Goal: Task Accomplishment & Management: Complete application form

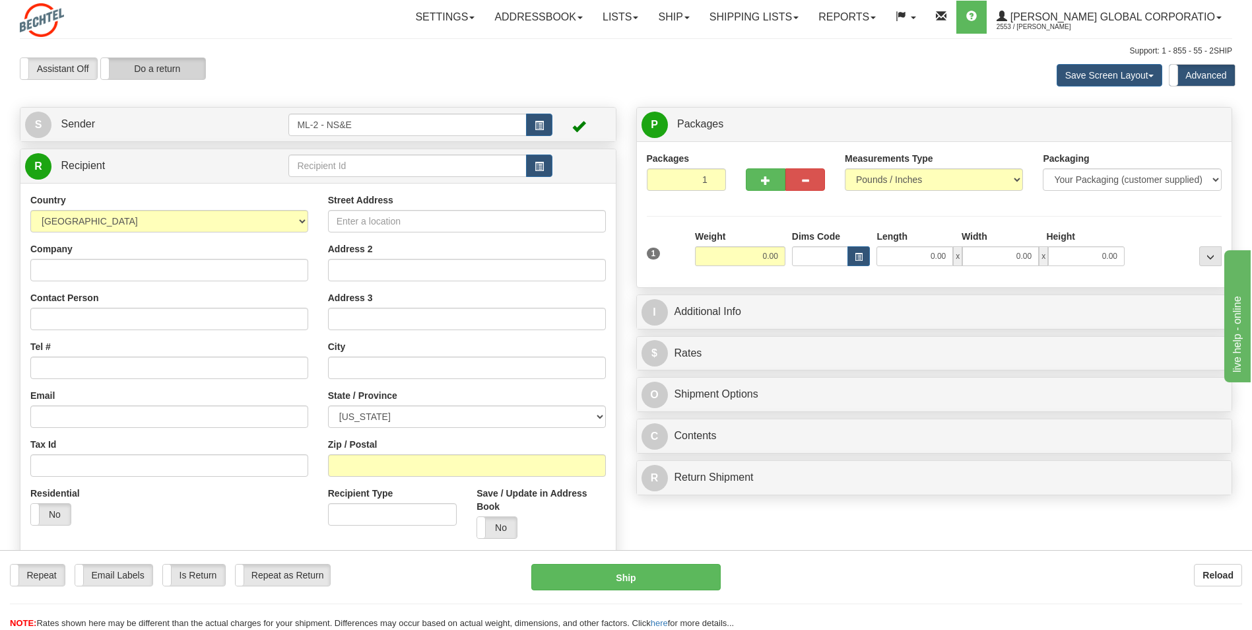
click at [174, 67] on label "Do a return" at bounding box center [153, 68] width 104 height 21
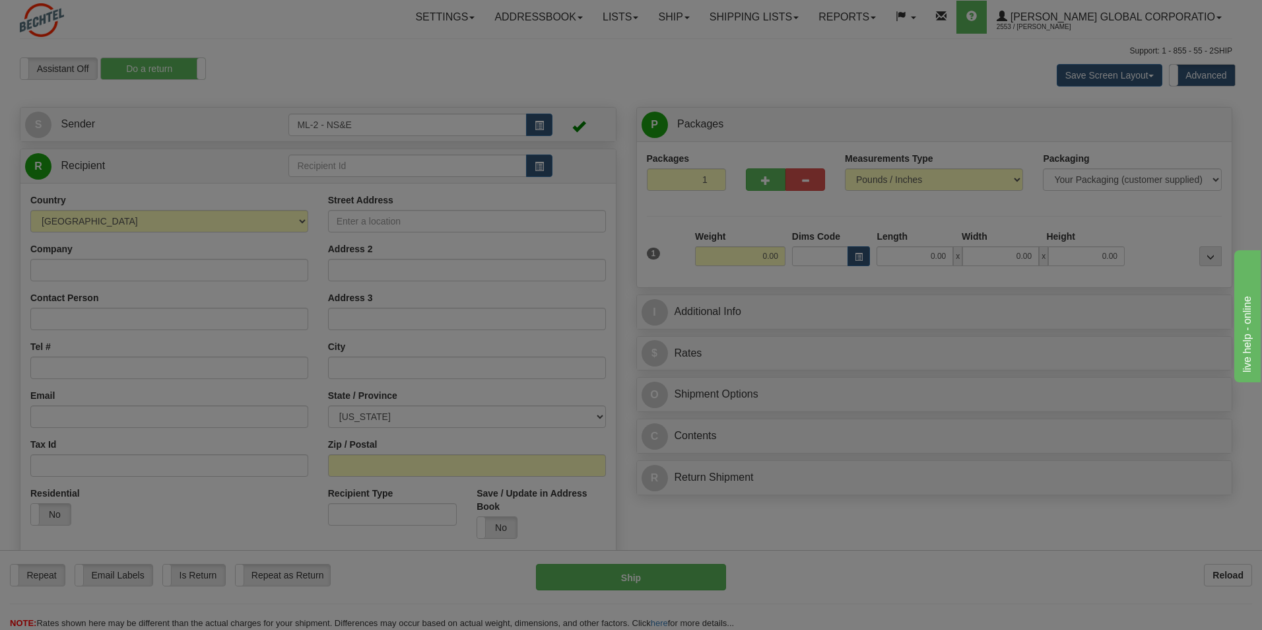
type input "ML-2 - NS&E"
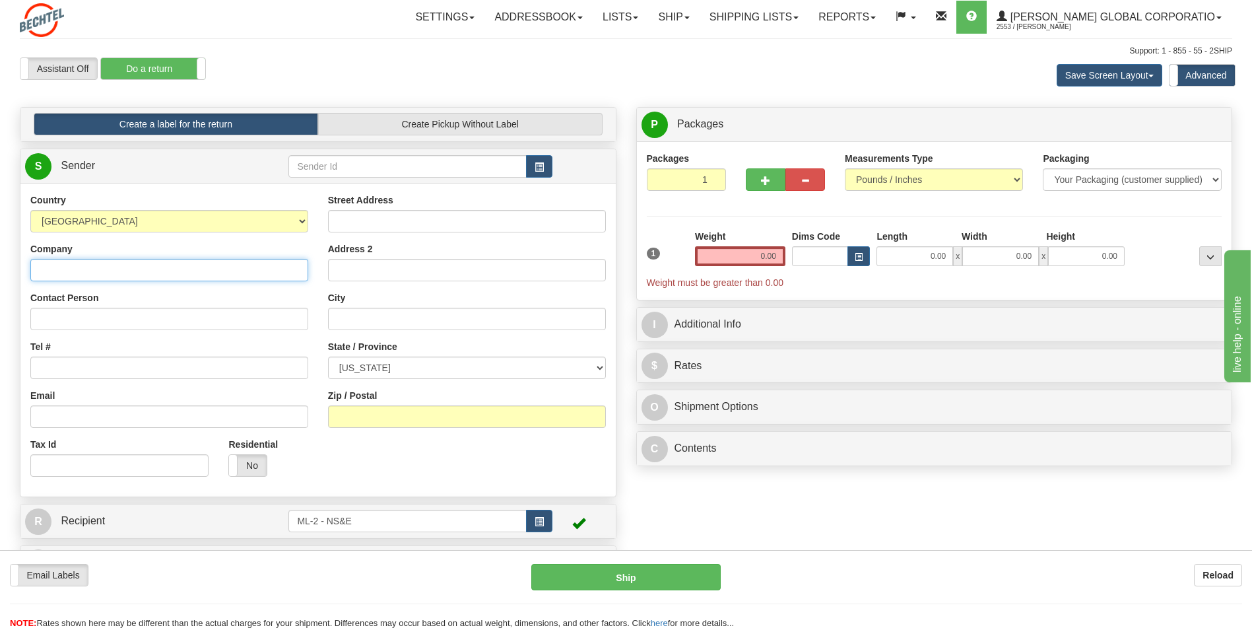
click at [61, 270] on input "Company" at bounding box center [169, 270] width 278 height 22
type input "[PERSON_NAME] National"
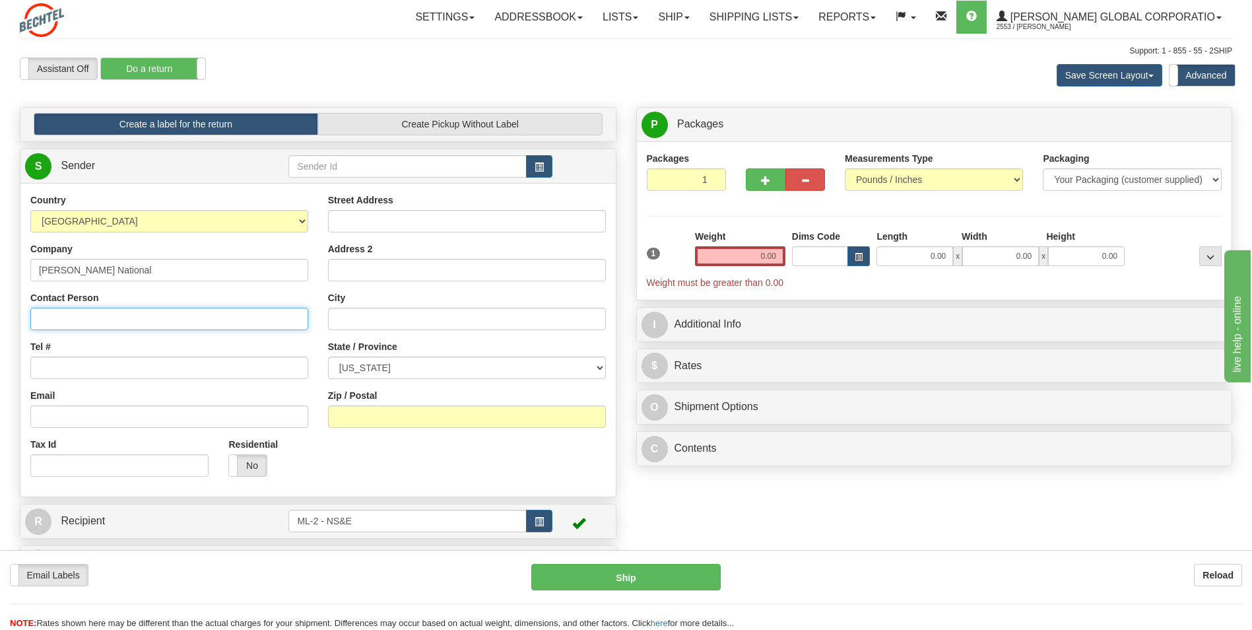
click at [40, 314] on input "Contact Person" at bounding box center [169, 319] width 278 height 22
type input "[PERSON_NAME]"
click at [73, 374] on input "Tel #" at bounding box center [169, 367] width 278 height 22
click at [51, 371] on input "Tel #" at bounding box center [169, 367] width 278 height 22
click at [344, 218] on input "Street Address" at bounding box center [467, 221] width 278 height 22
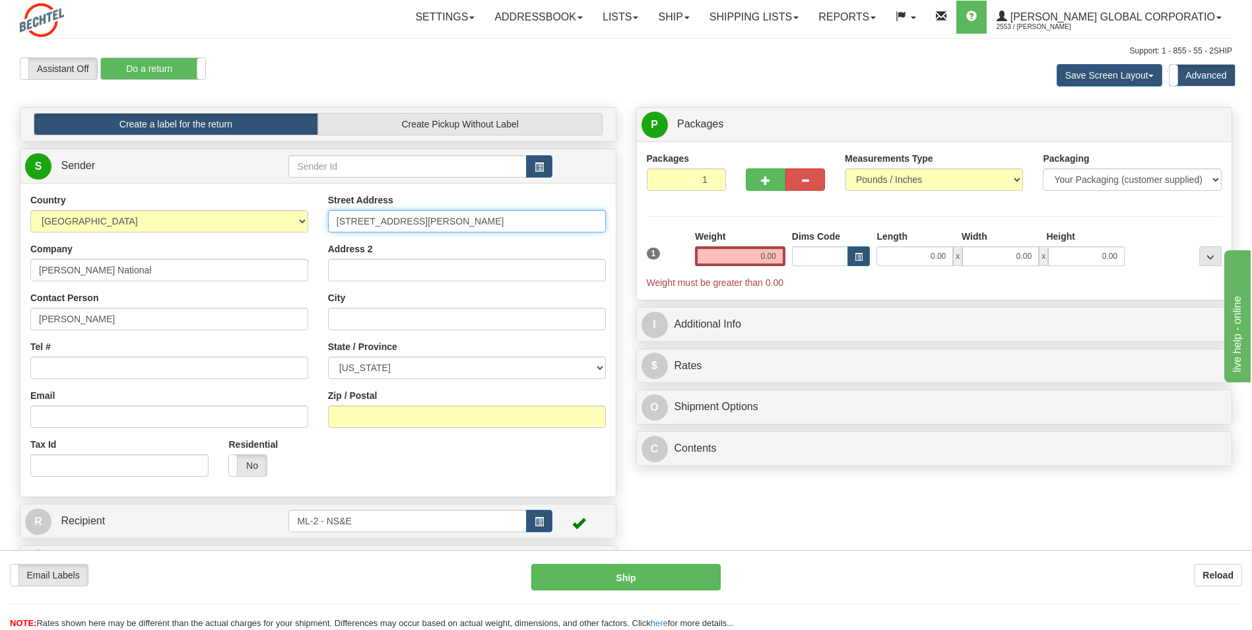
type input "[STREET_ADDRESS][PERSON_NAME]"
click at [362, 319] on input "City" at bounding box center [467, 319] width 278 height 22
type input "[PERSON_NAME]"
click at [601, 367] on select "[US_STATE] [US_STATE] [US_STATE] [US_STATE] Armed Forces America Armed Forces E…" at bounding box center [467, 367] width 278 height 22
select select "VA"
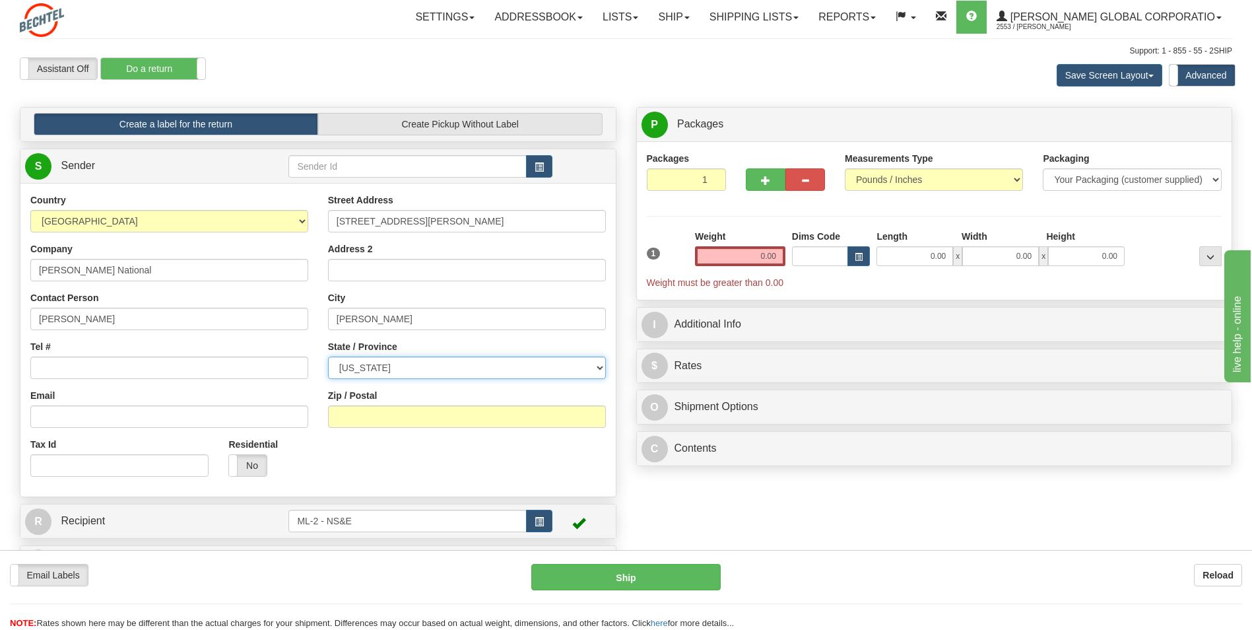
click at [328, 356] on select "[US_STATE] [US_STATE] [US_STATE] [US_STATE] Armed Forces America Armed Forces E…" at bounding box center [467, 367] width 278 height 22
click at [401, 414] on input "Zip / Postal" at bounding box center [467, 416] width 278 height 22
type input "20170"
click at [53, 364] on input "Tel #" at bounding box center [169, 367] width 278 height 22
type input "[PHONE_NUMBER]"
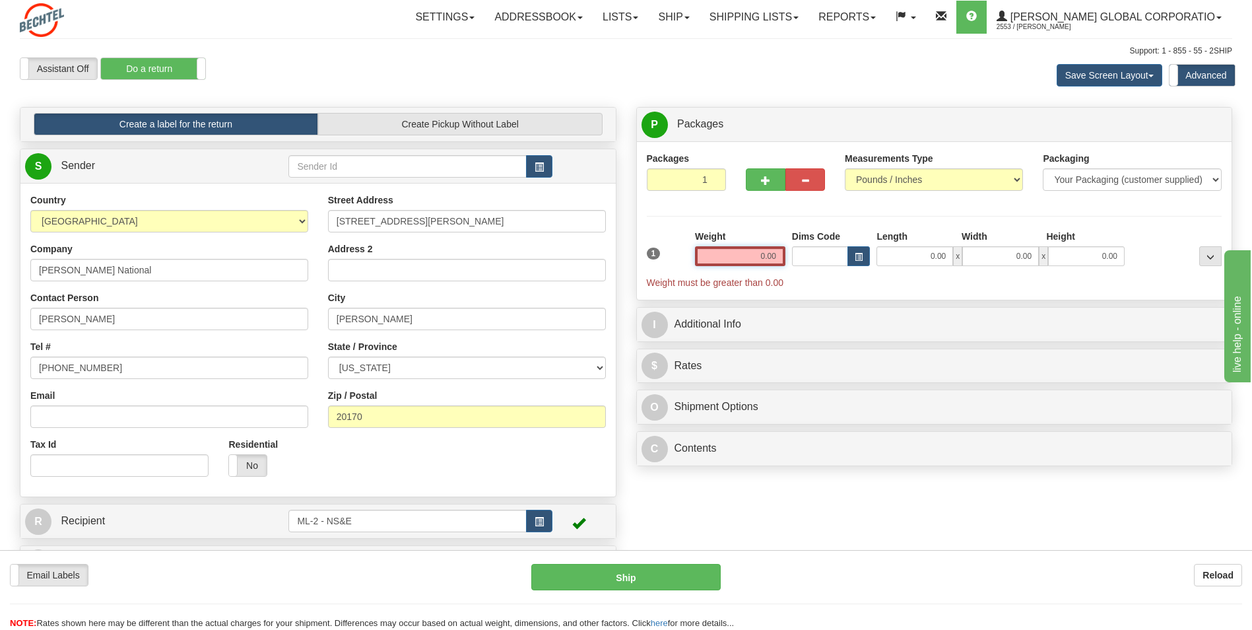
click at [769, 255] on input "0.00" at bounding box center [740, 256] width 90 height 20
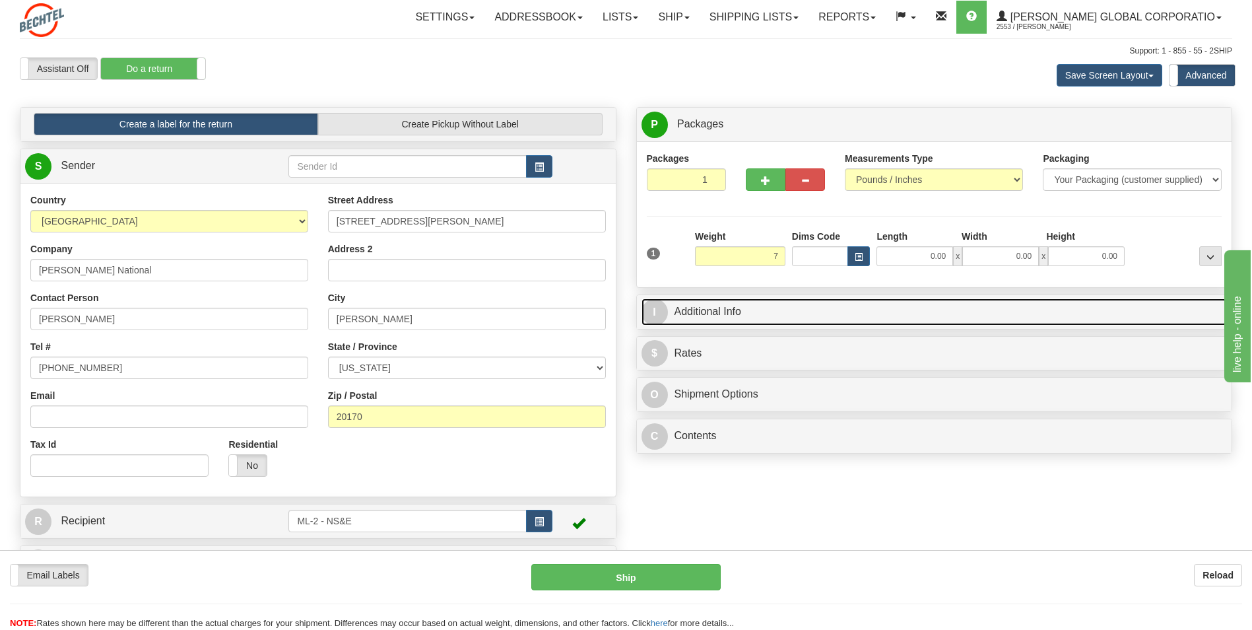
type input "7.00"
click at [711, 311] on link "I Additional Info" at bounding box center [934, 311] width 586 height 27
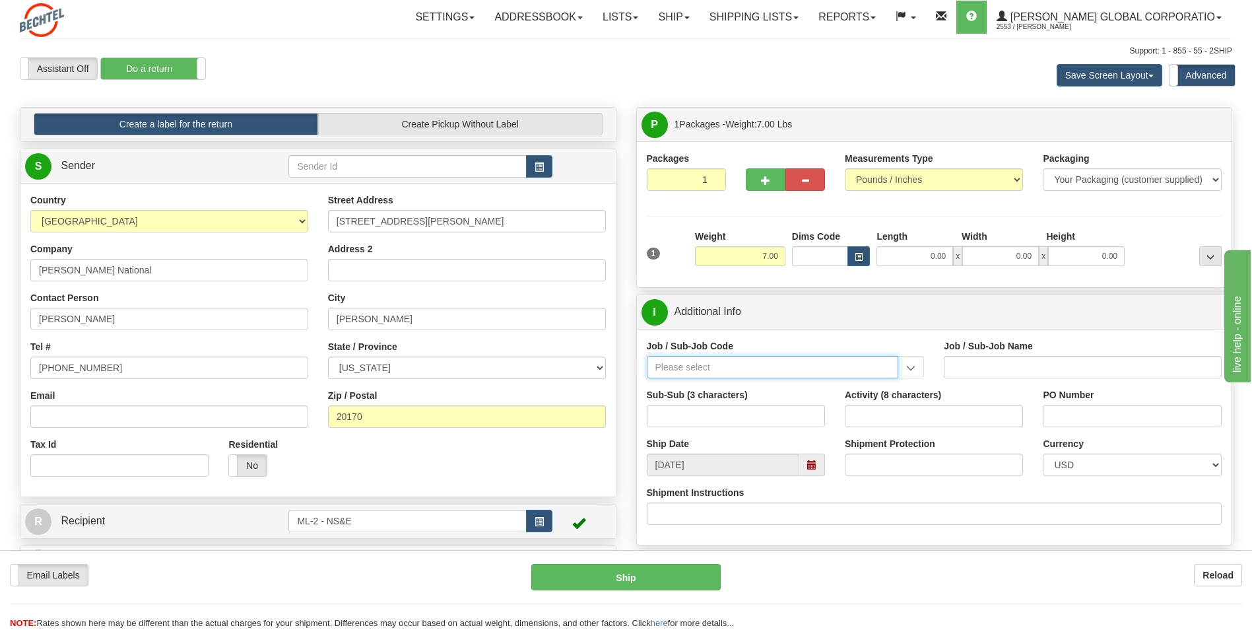
click at [724, 367] on input "Job / Sub-Job Code" at bounding box center [773, 367] width 252 height 22
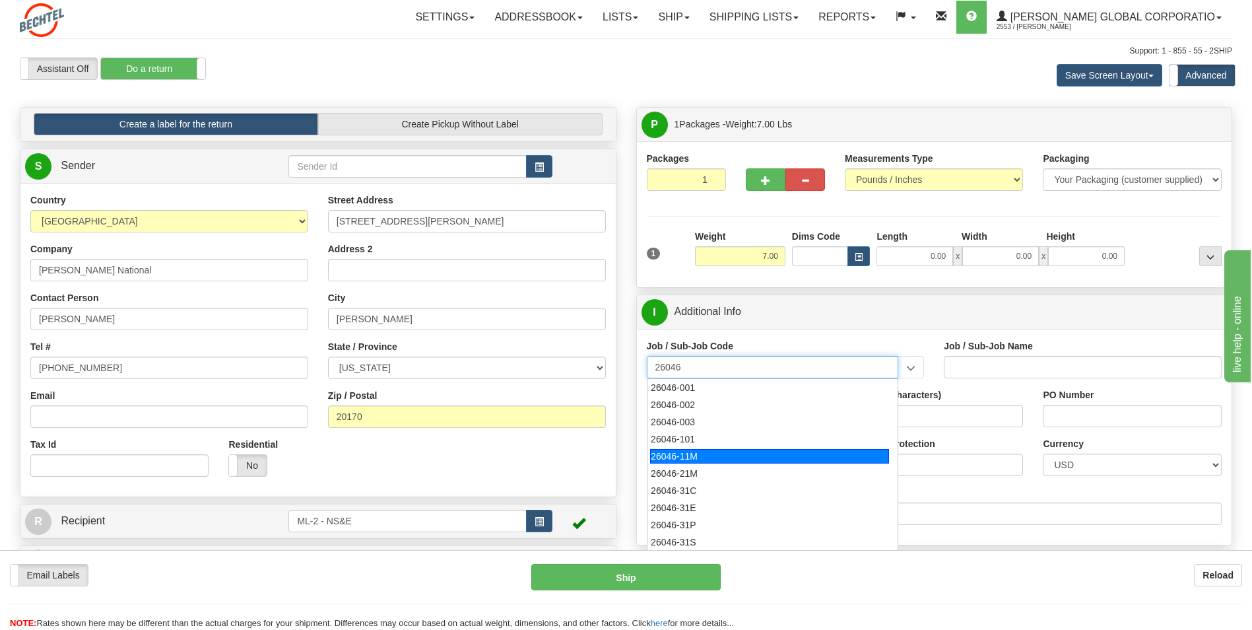
click at [700, 455] on div "26046-11M" at bounding box center [769, 456] width 239 height 15
type input "26046-11M"
type input "MOBILE LAUNCHER 2 - PROJECT MANAGEMENT"
type input "26046-11M"
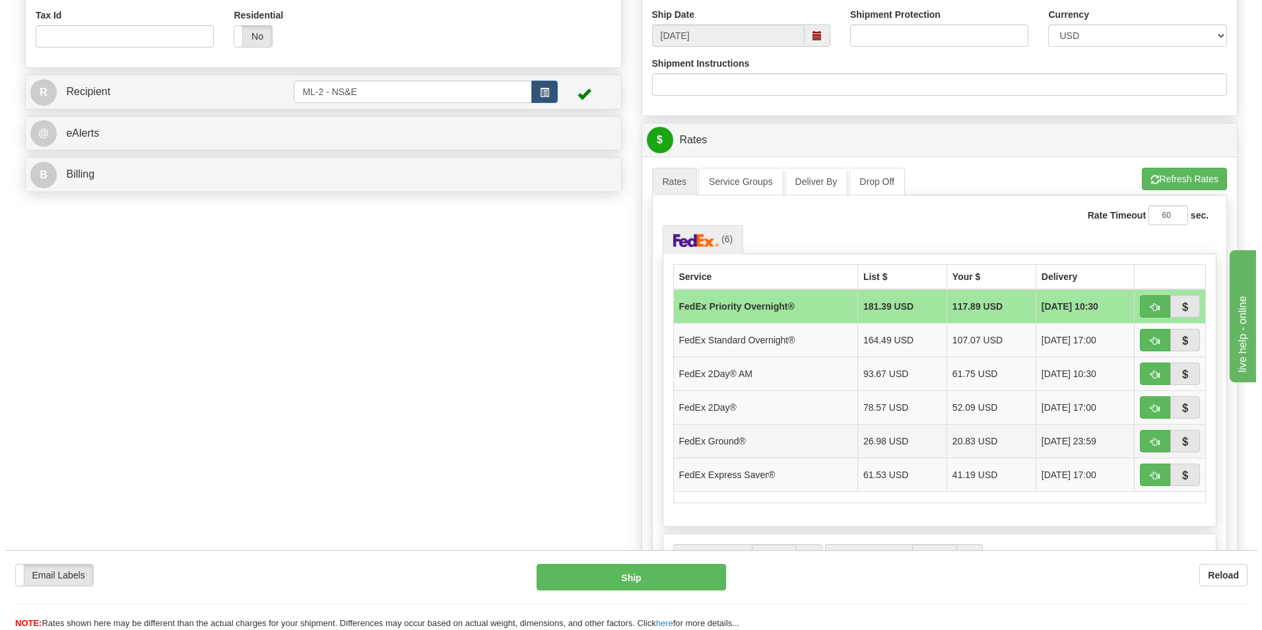
scroll to position [462, 0]
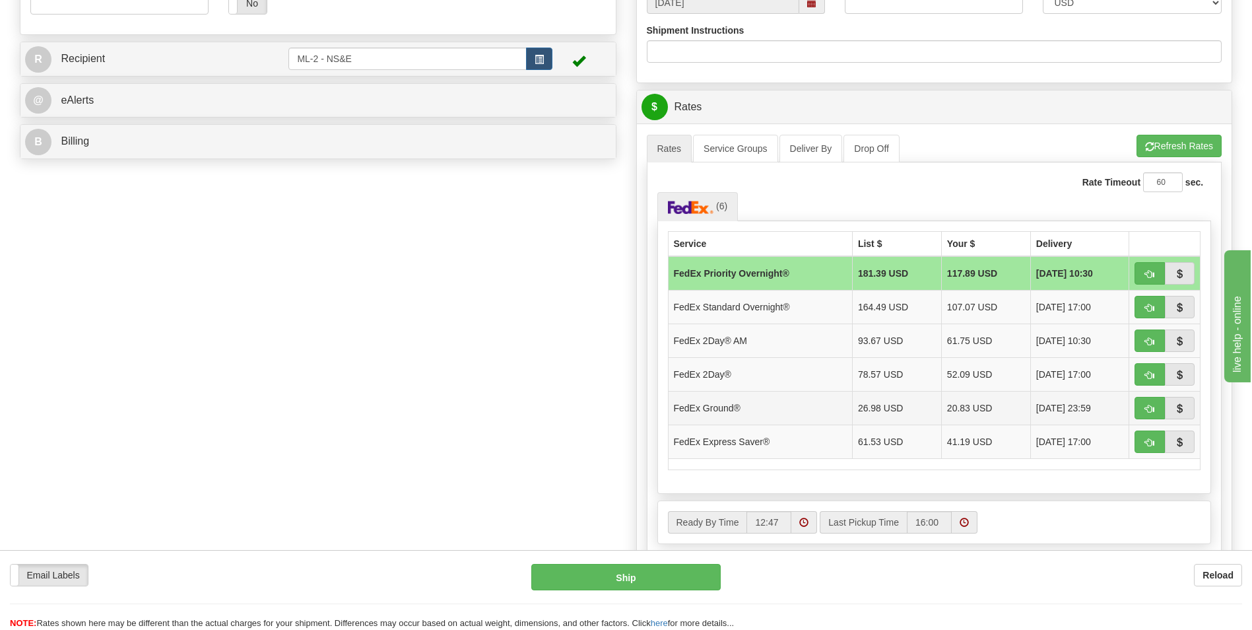
click at [1090, 408] on span "[DATE] 23:59" at bounding box center [1063, 407] width 55 height 13
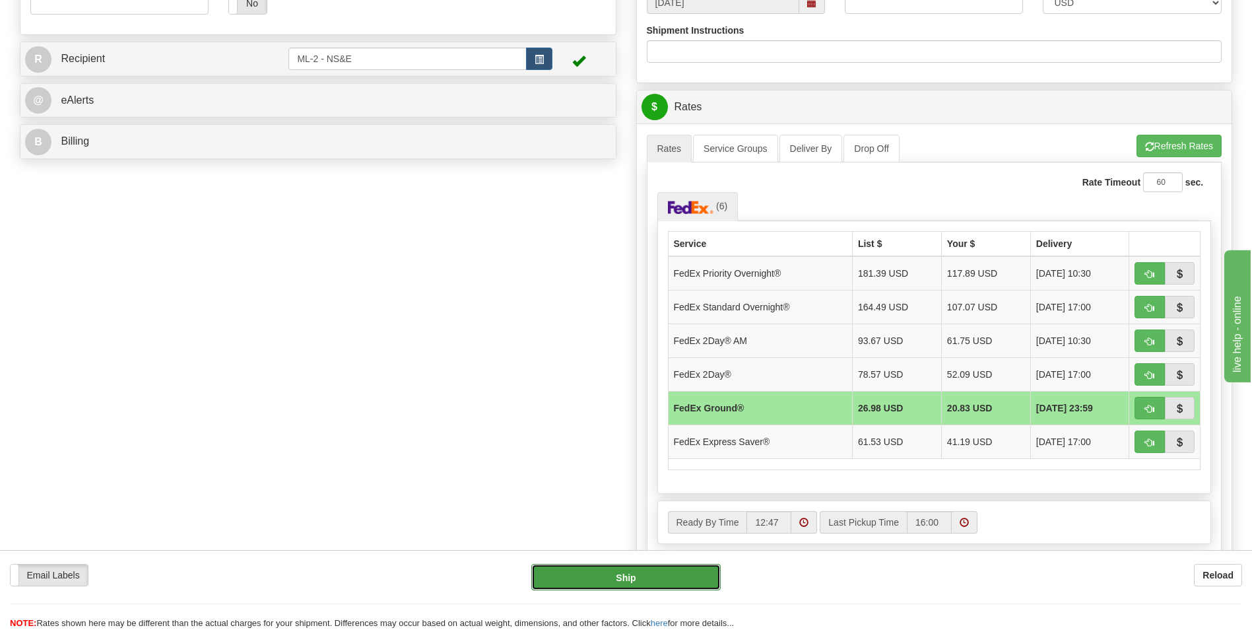
click at [626, 575] on button "Ship" at bounding box center [625, 577] width 189 height 26
type input "92"
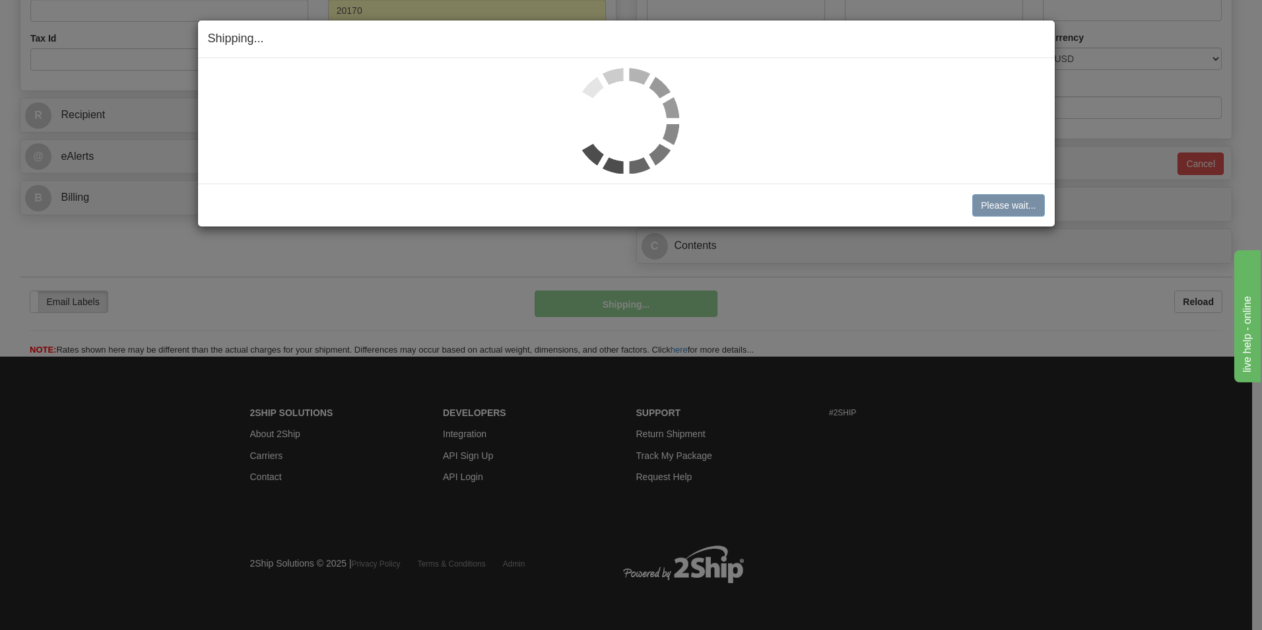
scroll to position [406, 0]
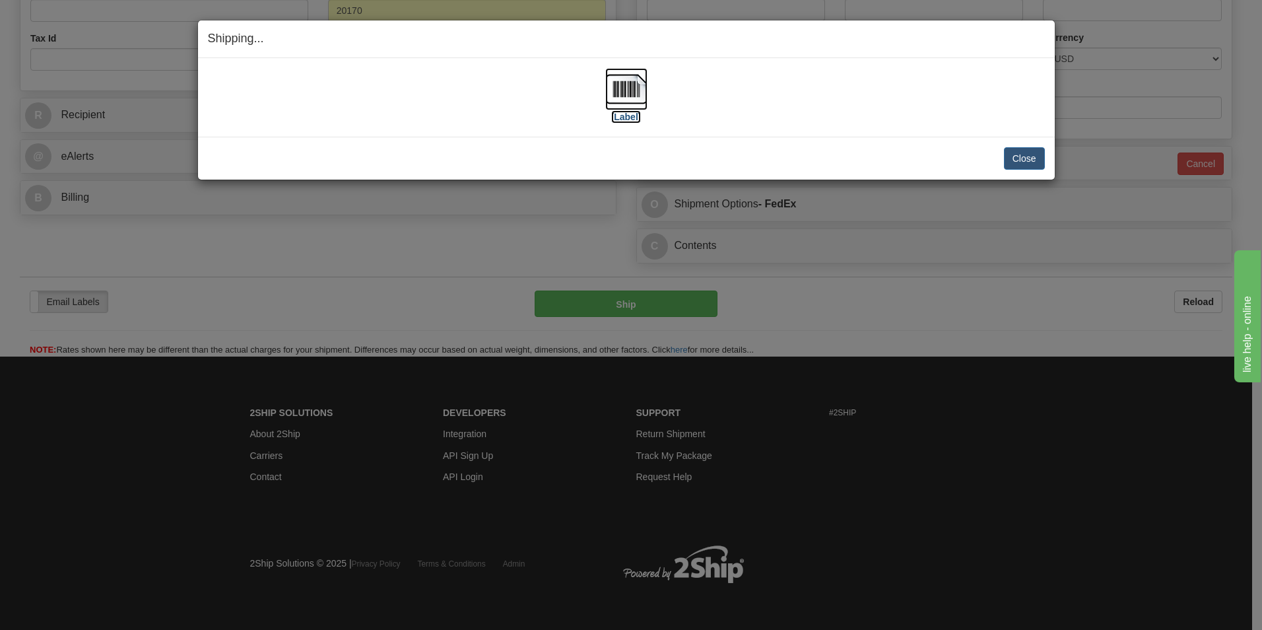
click at [630, 117] on label "[Label]" at bounding box center [626, 116] width 30 height 13
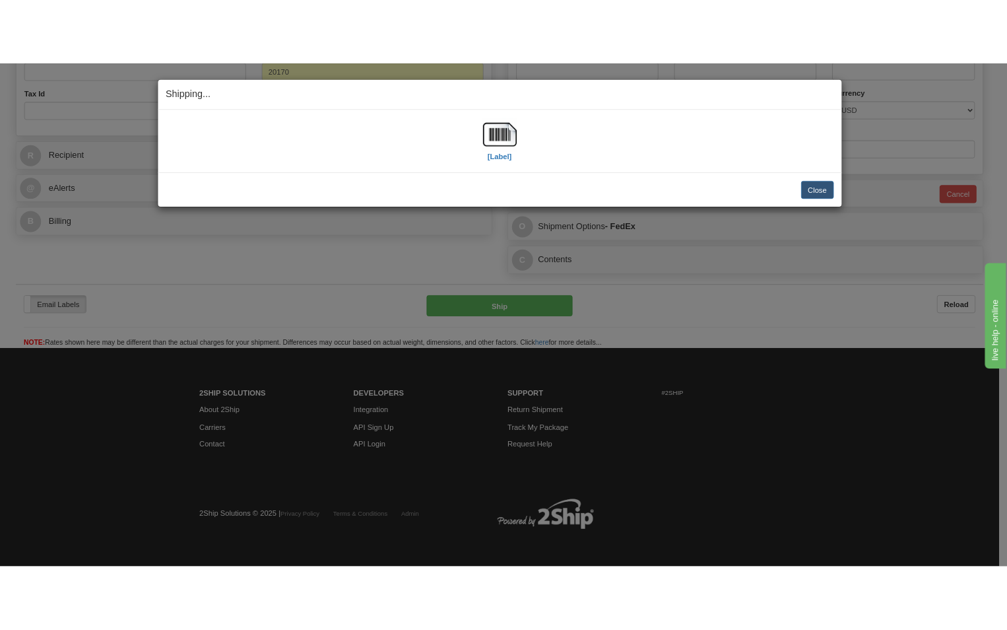
scroll to position [436, 0]
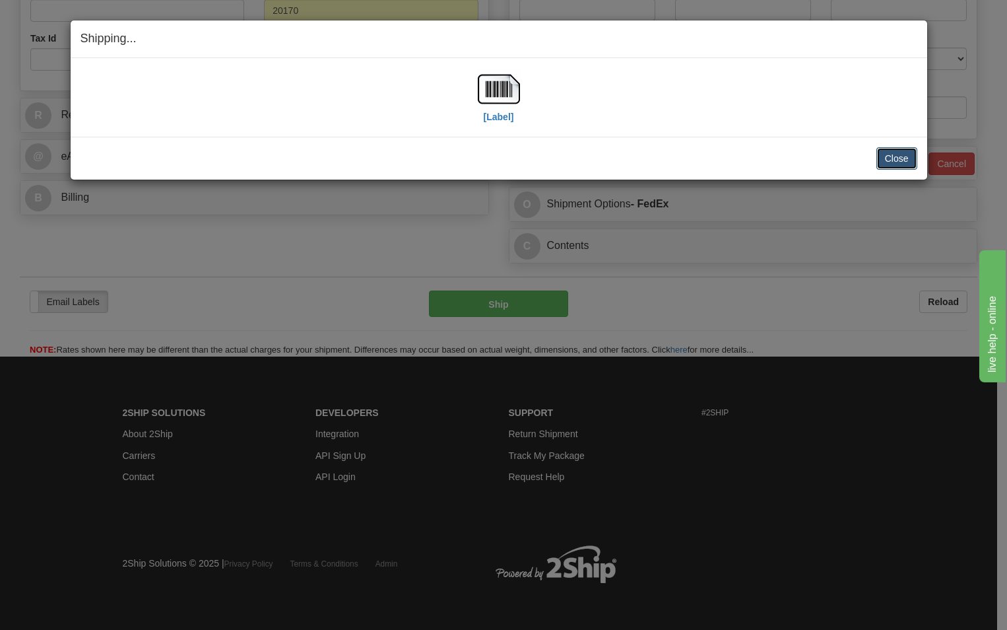
click at [900, 152] on button "Close" at bounding box center [896, 158] width 41 height 22
